Goal: Transaction & Acquisition: Purchase product/service

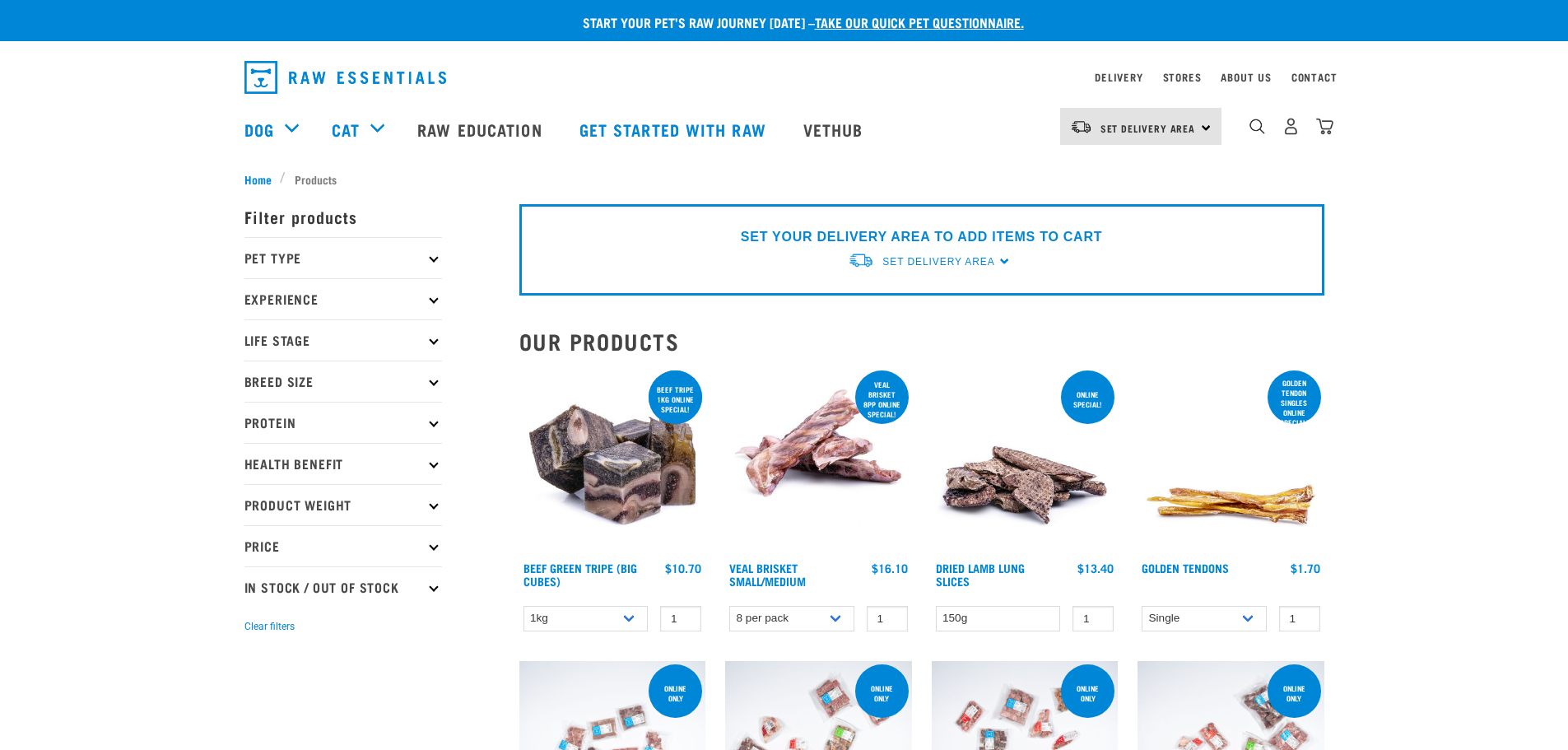
click at [432, 259] on icon at bounding box center [433, 258] width 9 height 9
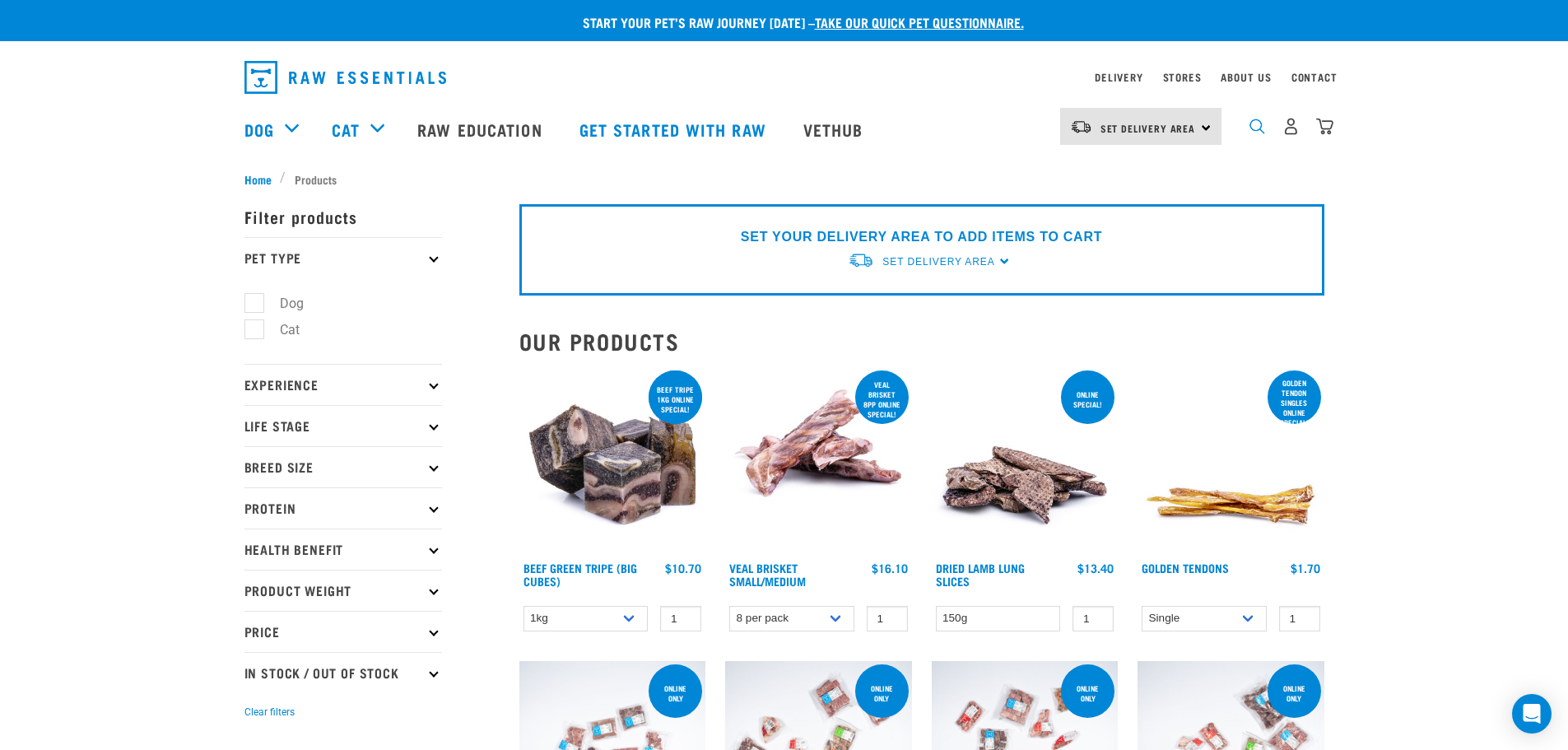
click at [1256, 130] on img "dropdown navigation" at bounding box center [1257, 126] width 16 height 16
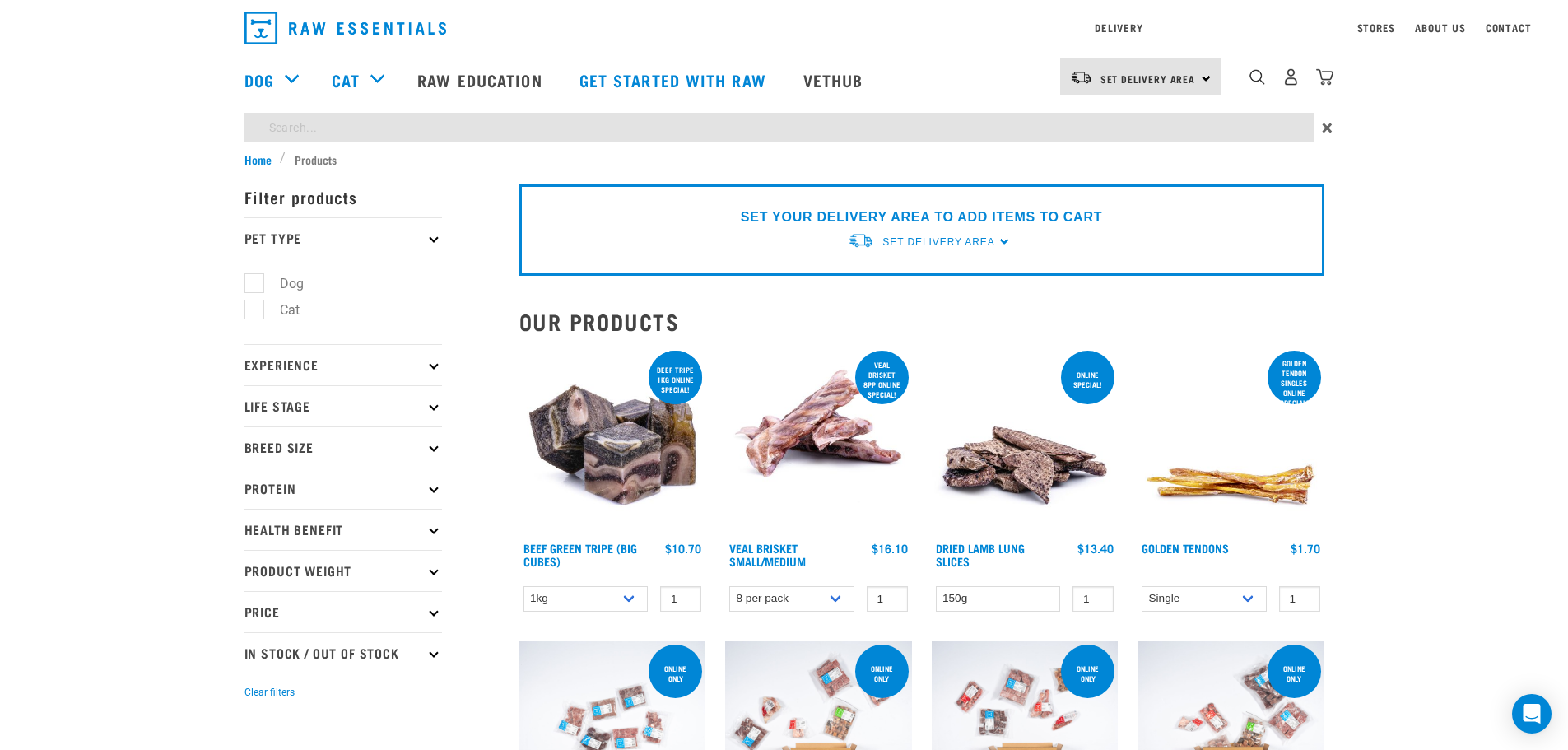
type input "hare and heart"
